Goal: Communication & Community: Connect with others

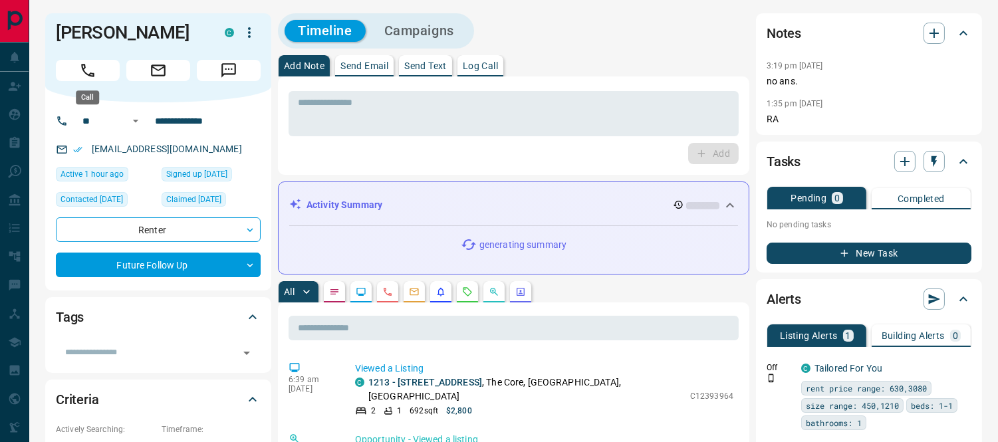
drag, startPoint x: 88, startPoint y: 74, endPoint x: 386, endPoint y: 123, distance: 301.2
click at [88, 74] on icon "Call" at bounding box center [87, 70] width 17 height 17
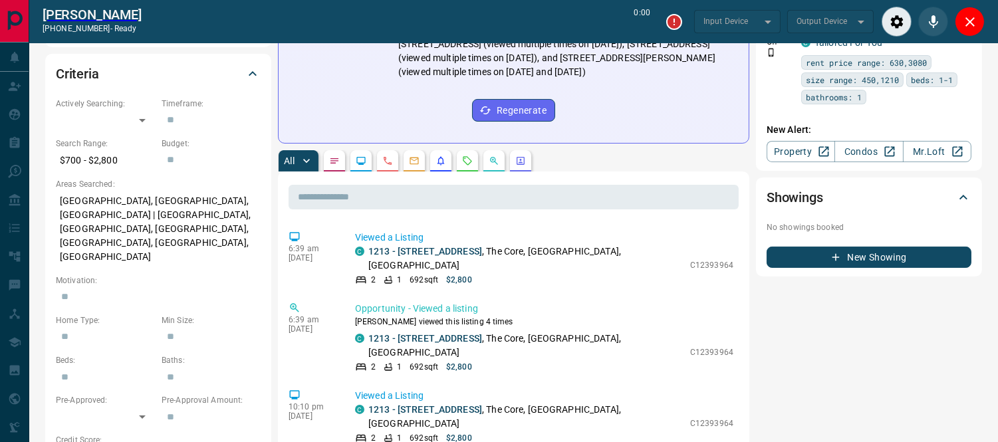
scroll to position [739, 0]
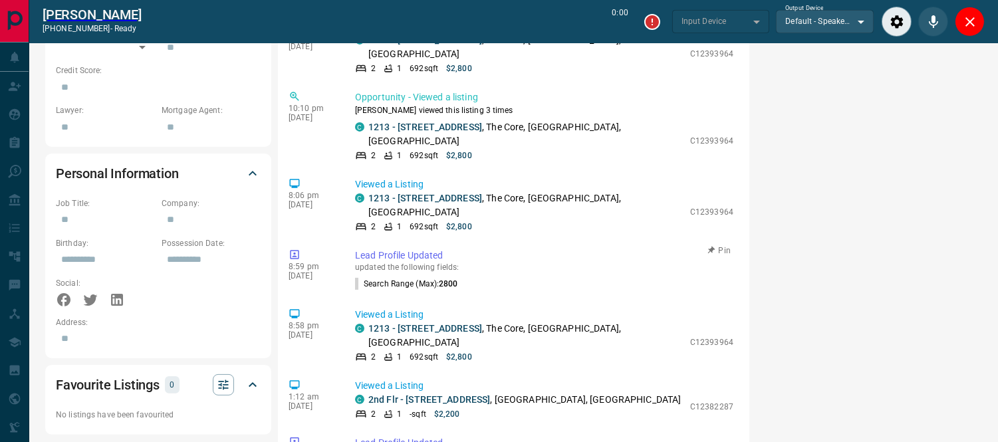
type input "*******"
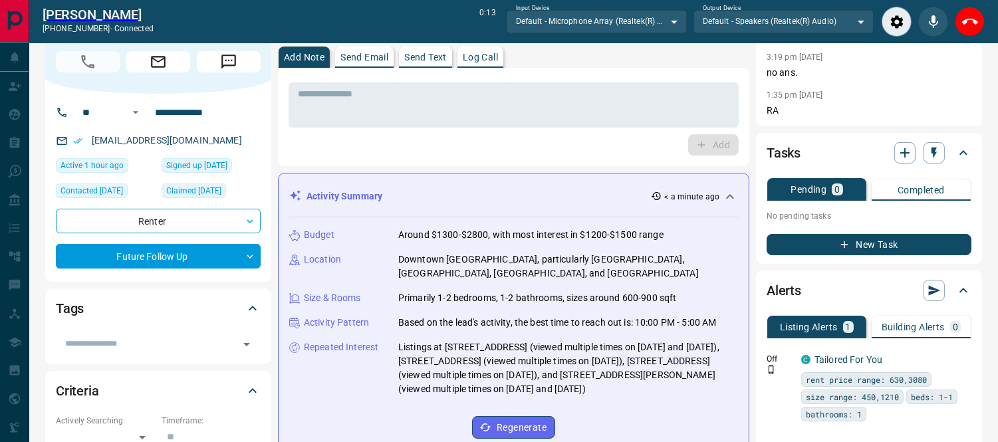
scroll to position [0, 0]
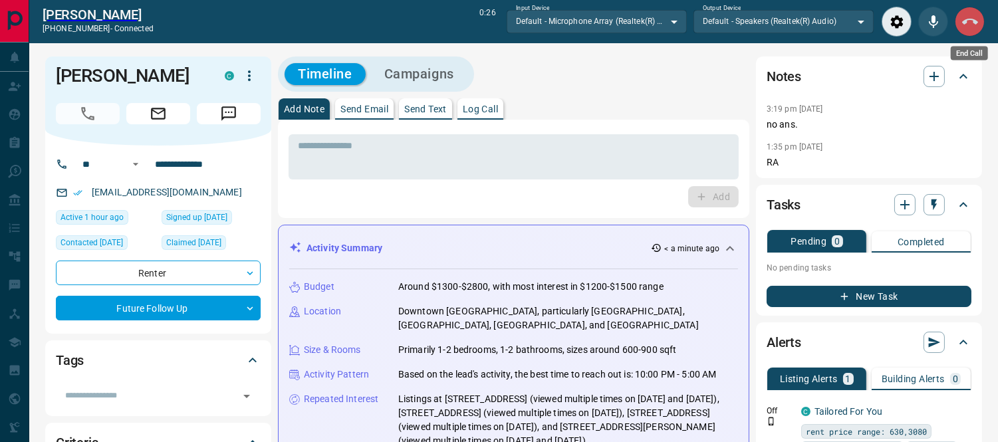
click at [962, 21] on icon "End Call" at bounding box center [970, 22] width 16 height 16
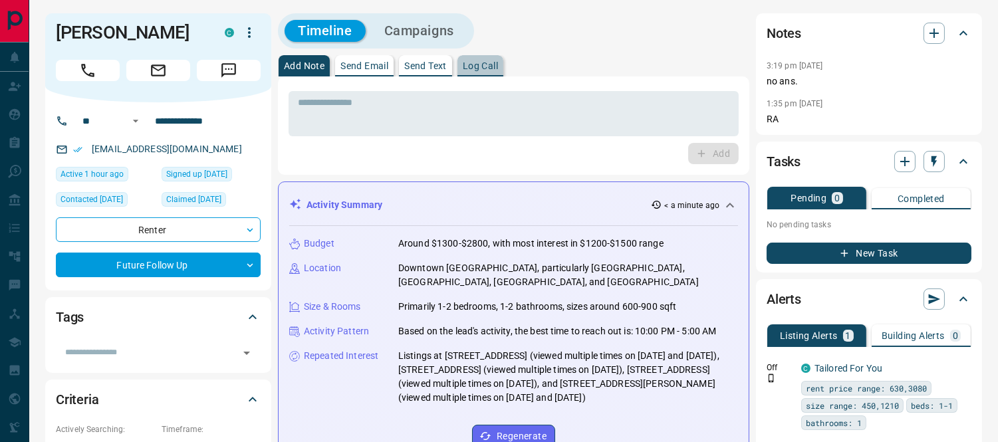
click at [488, 71] on button "Log Call" at bounding box center [480, 65] width 46 height 21
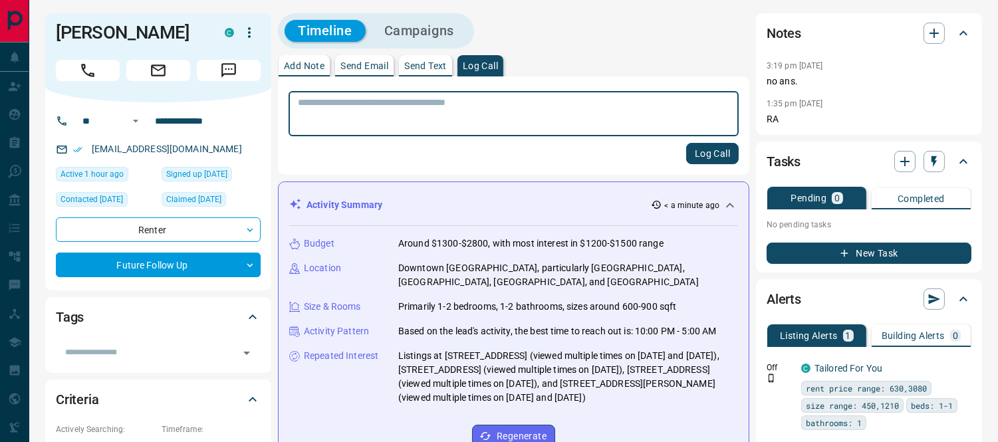
scroll to position [1501, 0]
type textarea "*"
type textarea "**********"
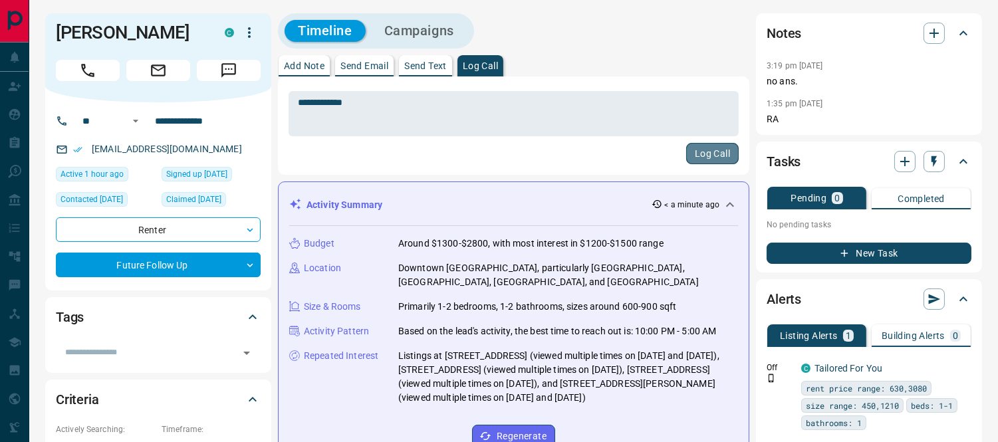
click at [702, 144] on button "Log Call" at bounding box center [712, 153] width 53 height 21
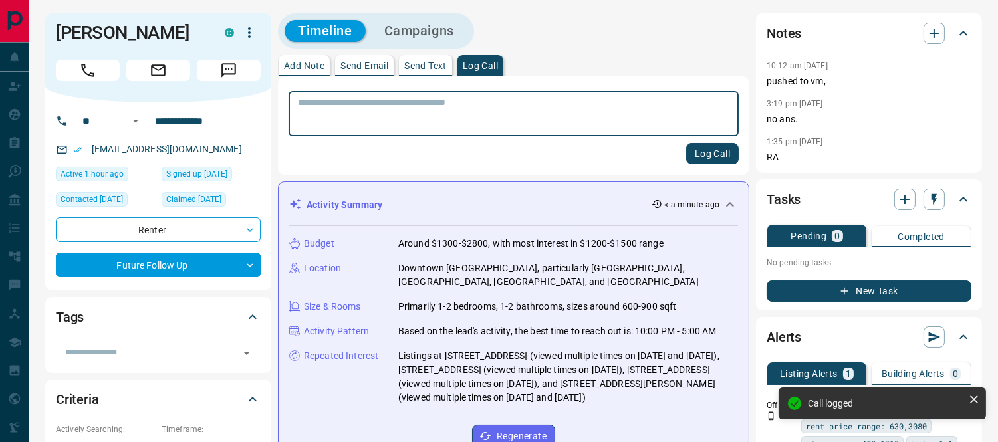
scroll to position [1639, 0]
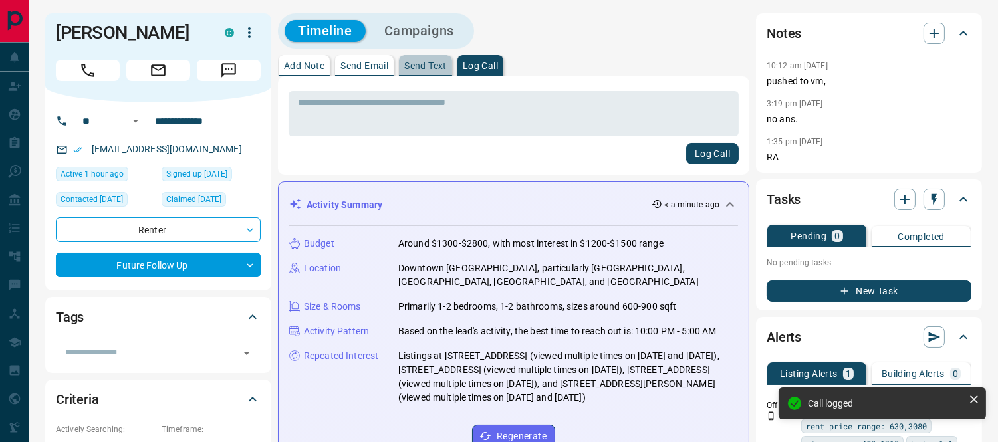
click at [429, 67] on p "Send Text" at bounding box center [425, 65] width 43 height 9
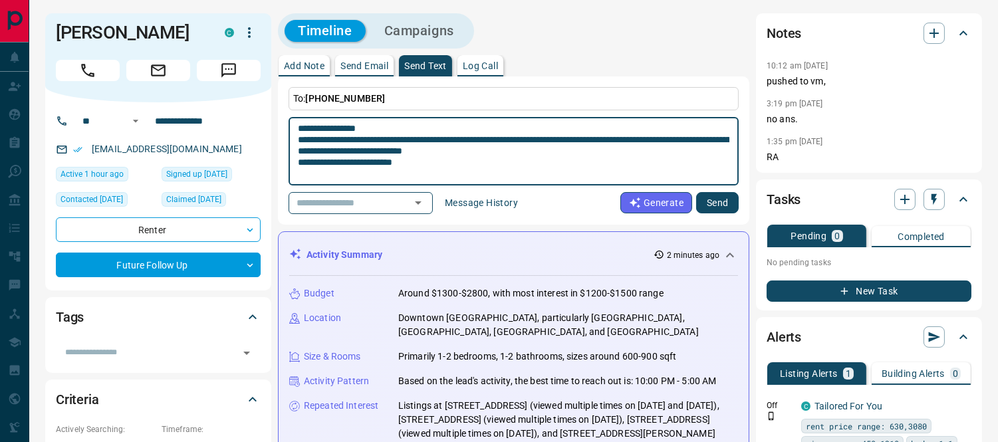
paste textarea "**********"
type textarea "**********"
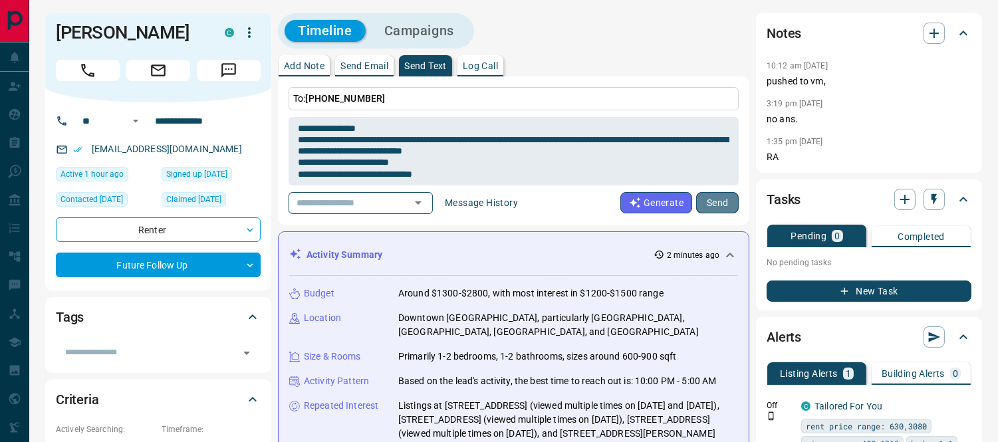
click at [716, 210] on button "Send" at bounding box center [717, 202] width 43 height 21
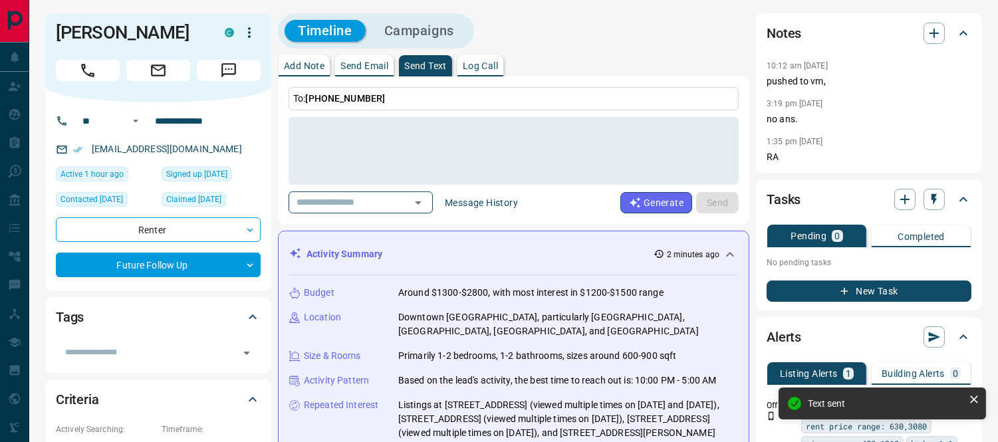
scroll to position [582, 0]
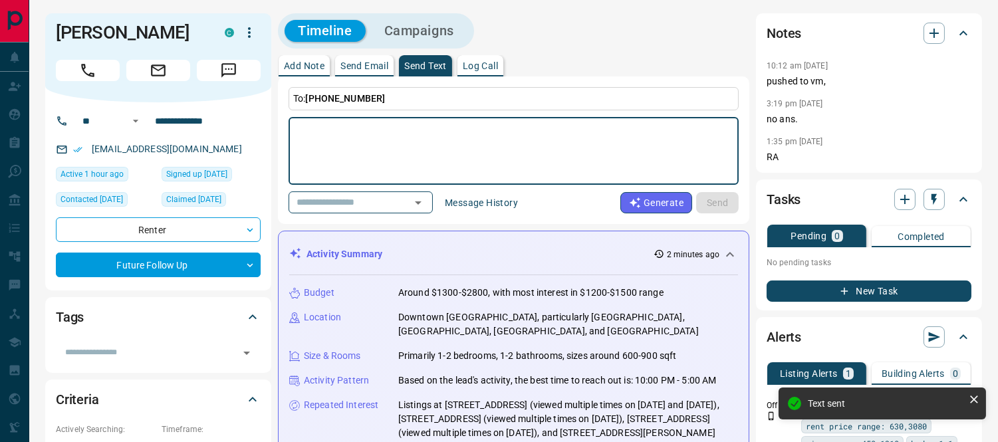
click at [429, 144] on textarea at bounding box center [513, 151] width 431 height 57
click at [523, 147] on textarea at bounding box center [513, 151] width 431 height 57
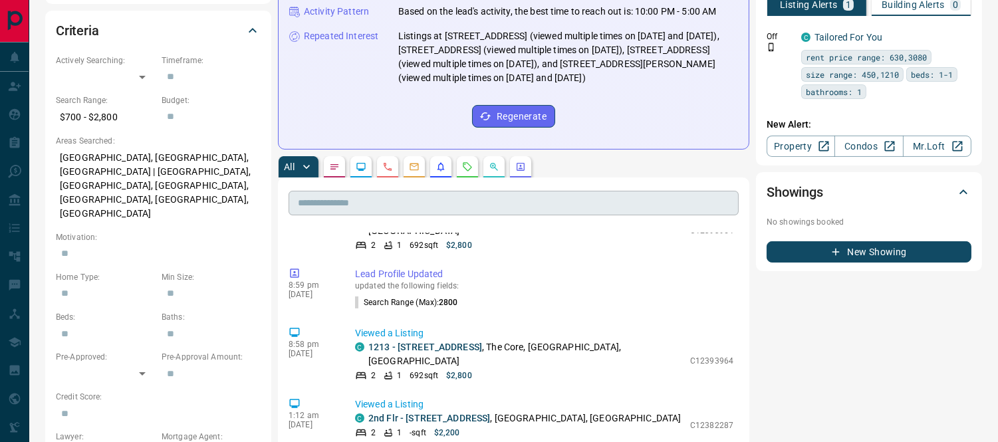
scroll to position [443, 0]
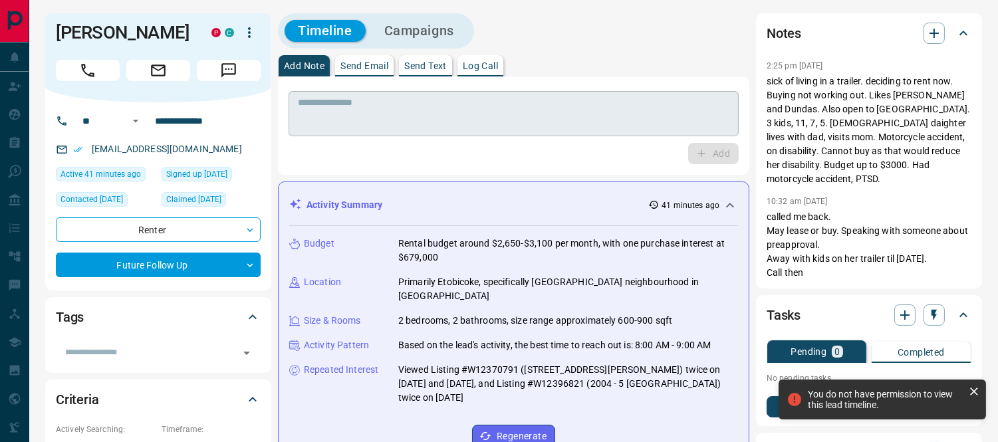
click at [384, 124] on textarea at bounding box center [513, 114] width 431 height 34
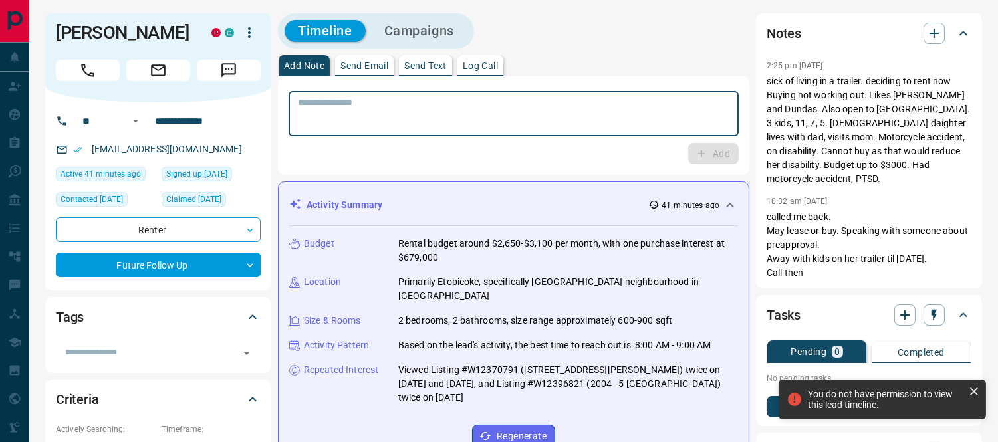
click at [975, 389] on icon at bounding box center [973, 391] width 13 height 13
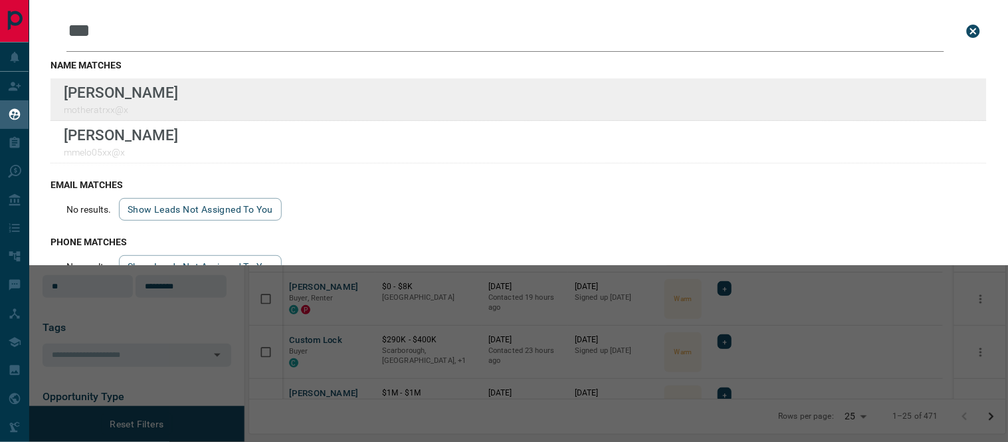
scroll to position [311, 746]
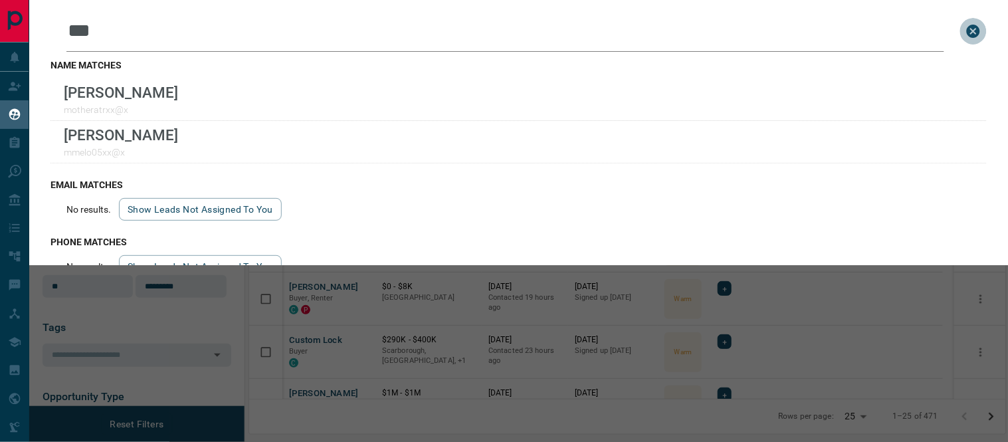
click at [966, 31] on icon "close search bar" at bounding box center [974, 31] width 16 height 16
